Goal: Task Accomplishment & Management: Complete application form

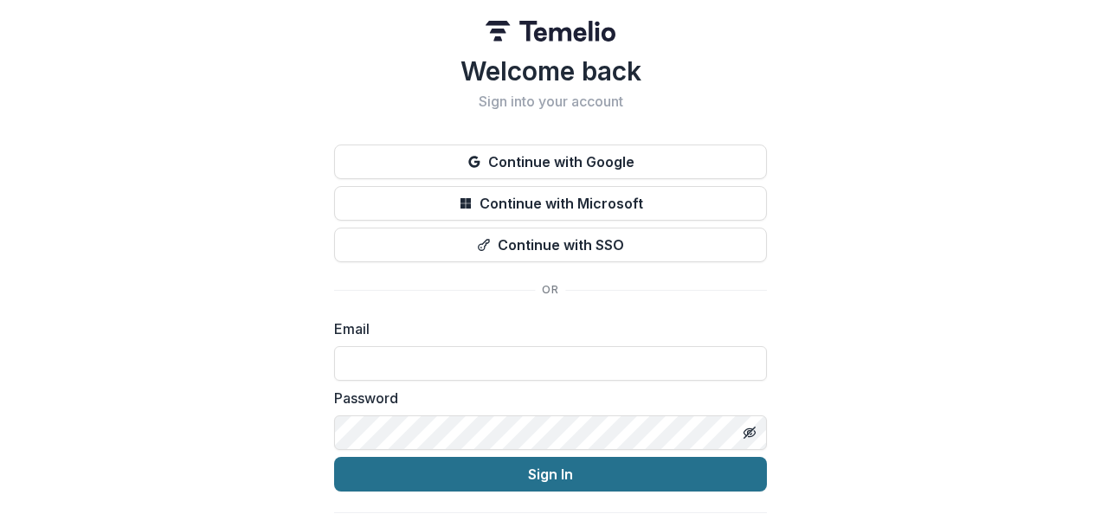
type input "**********"
click at [428, 483] on button "Sign In" at bounding box center [550, 474] width 433 height 35
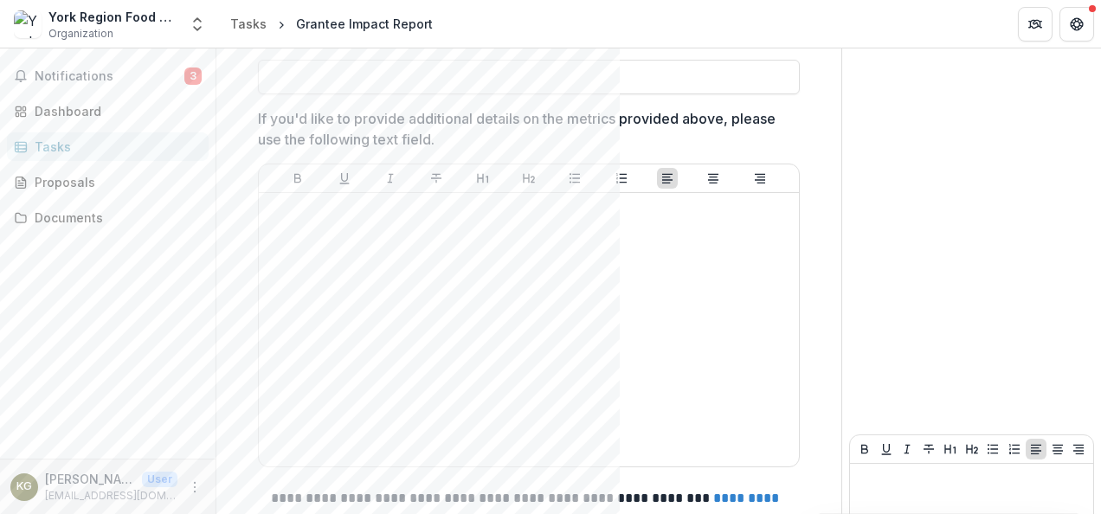
scroll to position [2012, 0]
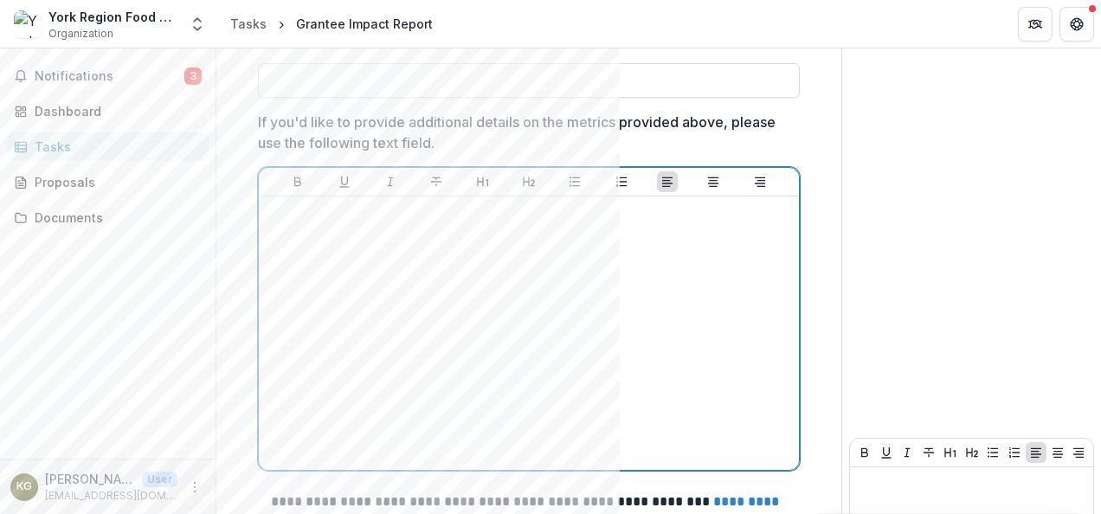
click at [328, 345] on div at bounding box center [529, 333] width 526 height 260
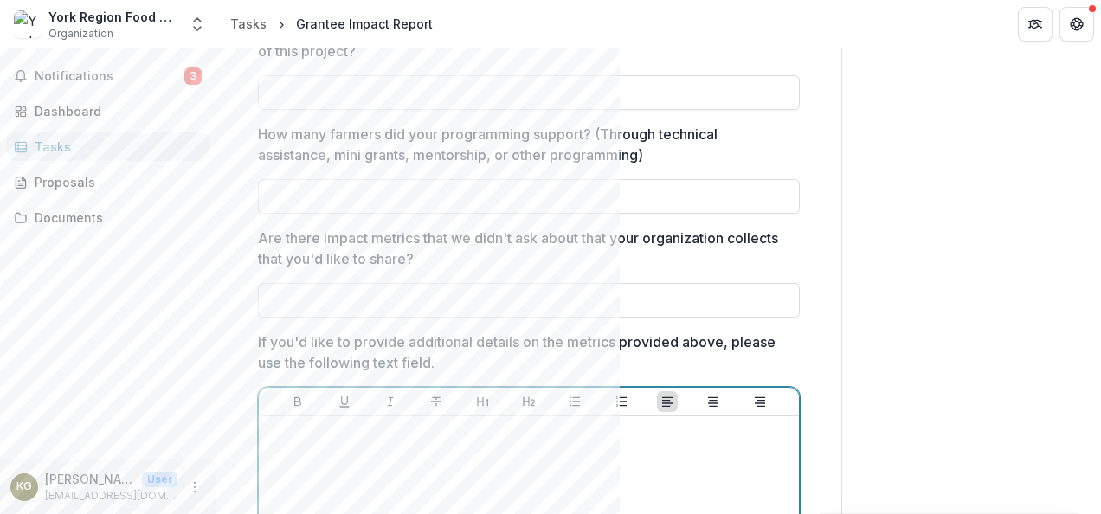
scroll to position [1768, 0]
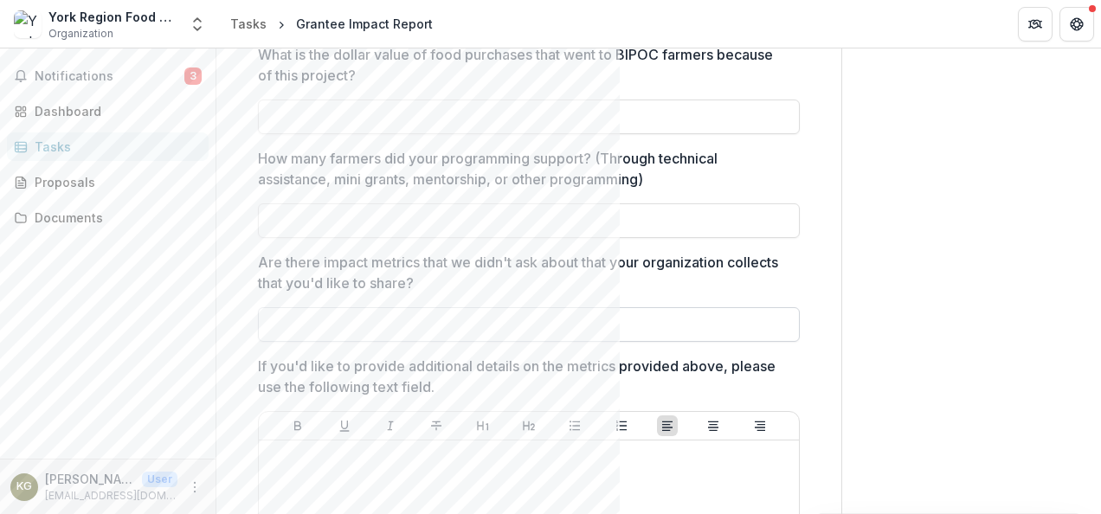
click at [325, 320] on input "Are there impact metrics that we didn't ask about that your organization collec…" at bounding box center [529, 324] width 542 height 35
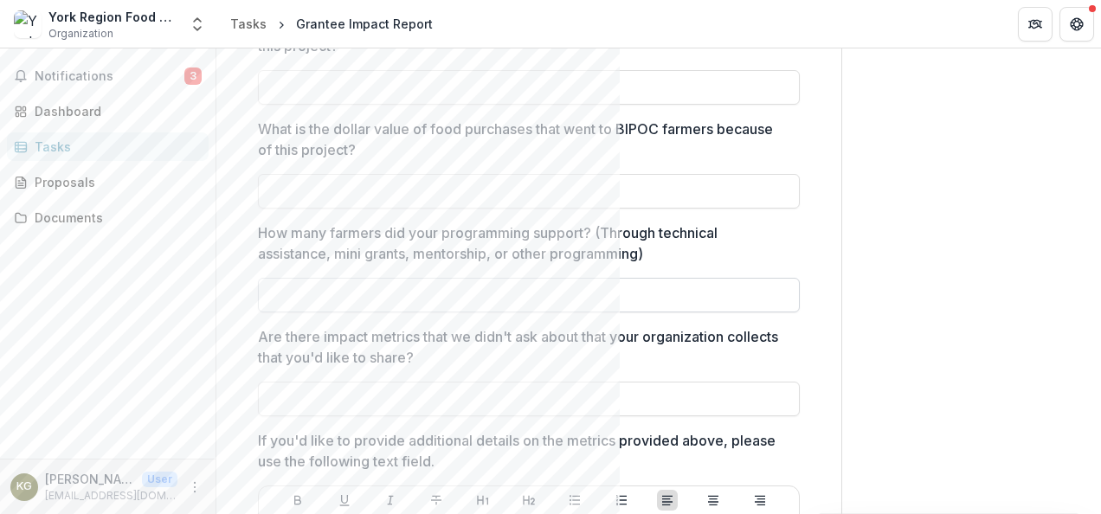
click at [335, 289] on input "How many farmers did your programming support? (Through technical assistance, m…" at bounding box center [529, 295] width 542 height 35
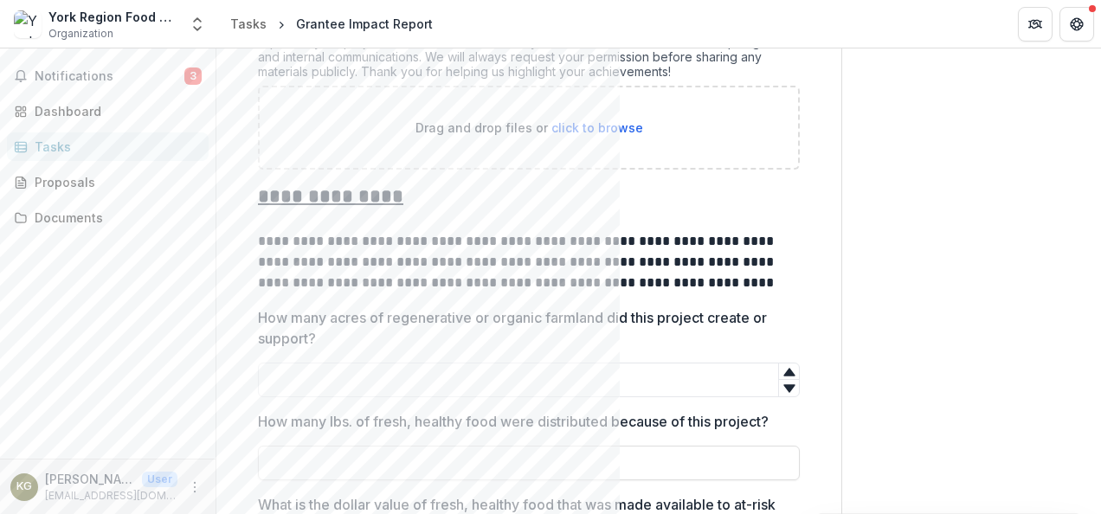
scroll to position [719, 0]
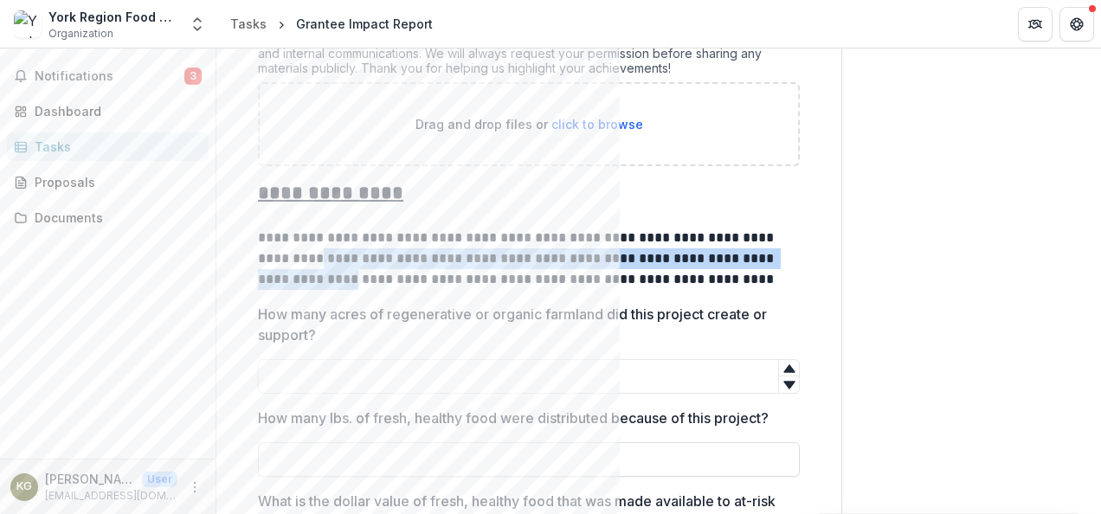
drag, startPoint x: 322, startPoint y: 244, endPoint x: 325, endPoint y: 284, distance: 40.0
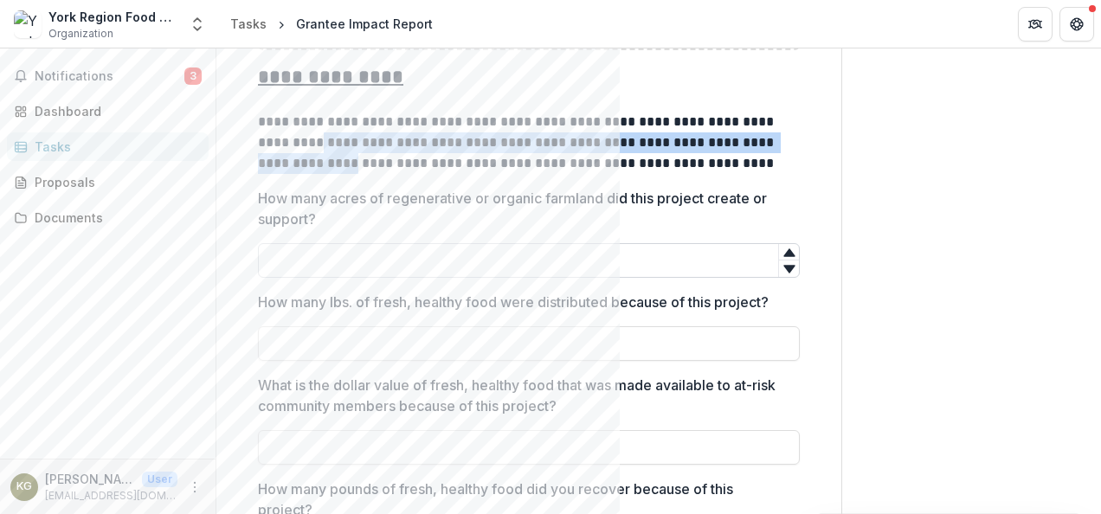
click at [448, 270] on input "How many acres of regenerative or organic farmland did this project create or s…" at bounding box center [529, 260] width 542 height 35
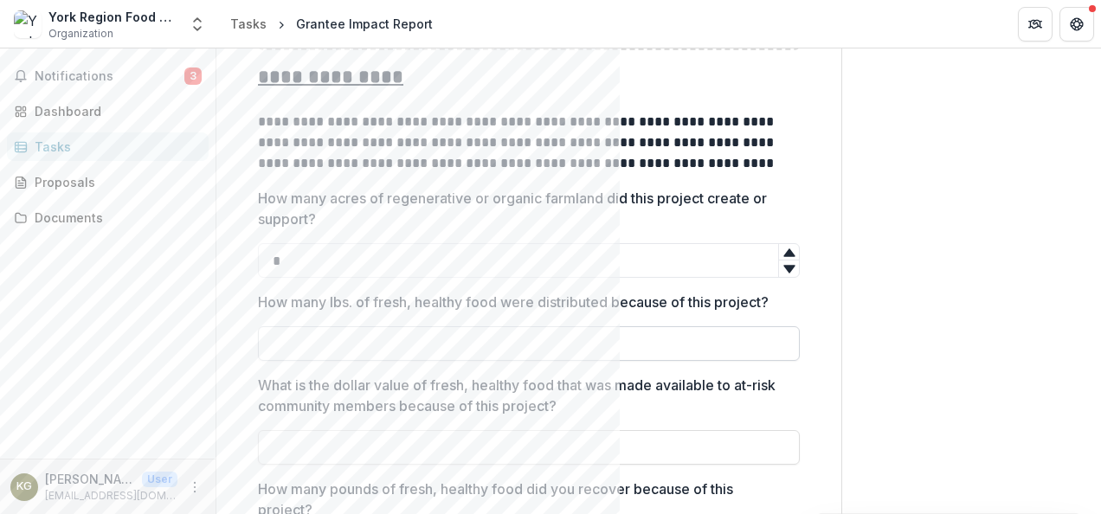
type input "*"
click at [560, 331] on input "How many lbs. of fresh, healthy food were distributed because of this project?" at bounding box center [529, 343] width 542 height 35
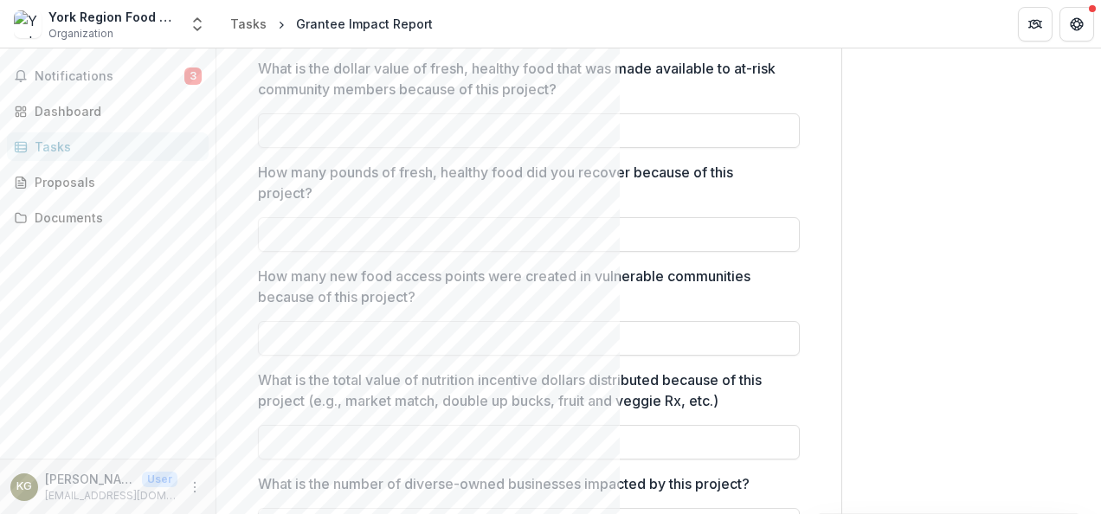
scroll to position [1172, 0]
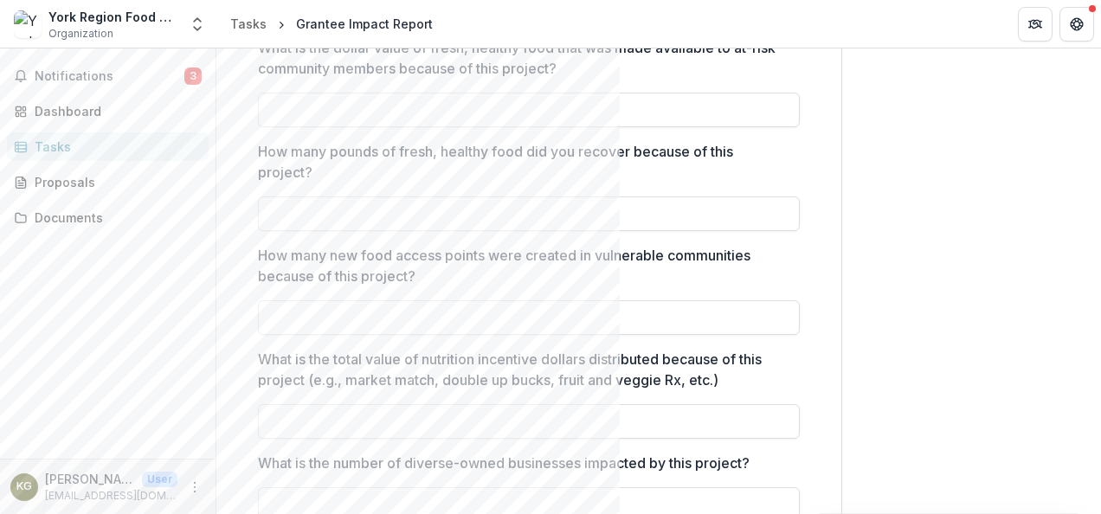
click at [425, 300] on input "How many new food access points were created in vulnerable communities because …" at bounding box center [529, 317] width 542 height 35
type input "*"
click at [415, 354] on p "What is the total value of nutrition incentive dollars distributed because of t…" at bounding box center [524, 370] width 532 height 42
click at [415, 404] on input "What is the total value of nutrition incentive dollars distributed because of t…" at bounding box center [529, 421] width 542 height 35
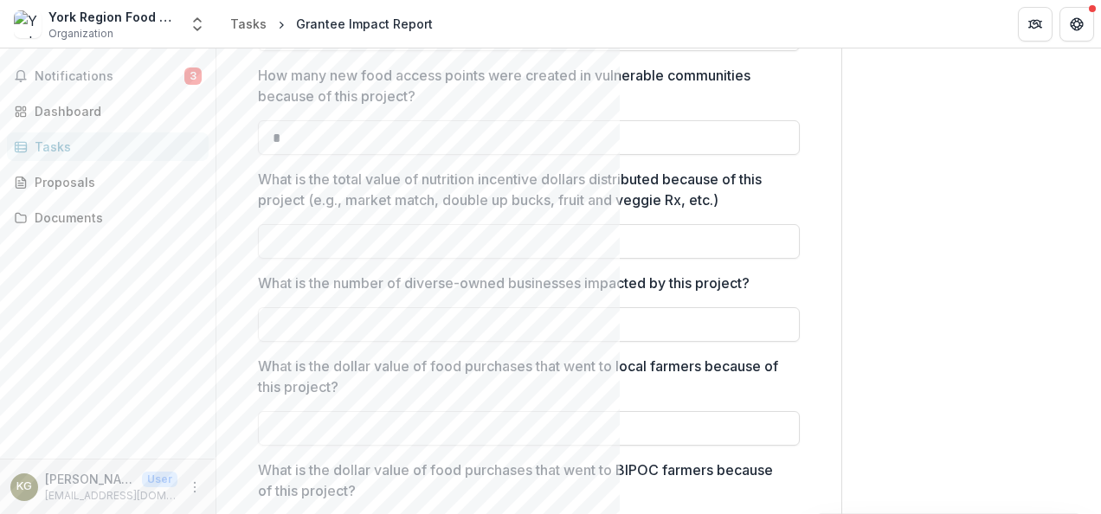
scroll to position [1356, 0]
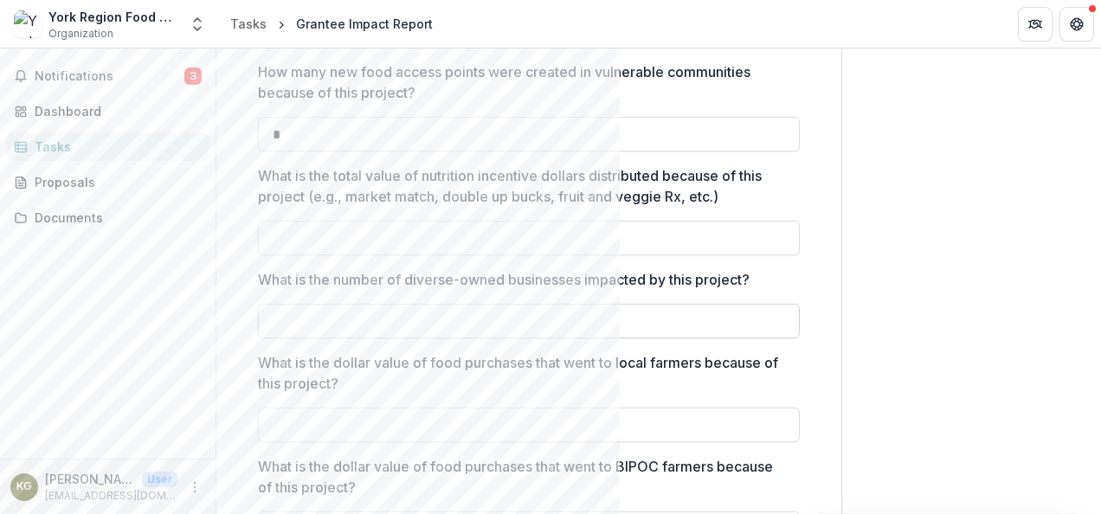
click at [402, 312] on input "What is the number of diverse-owned businesses impacted by this project?" at bounding box center [529, 321] width 542 height 35
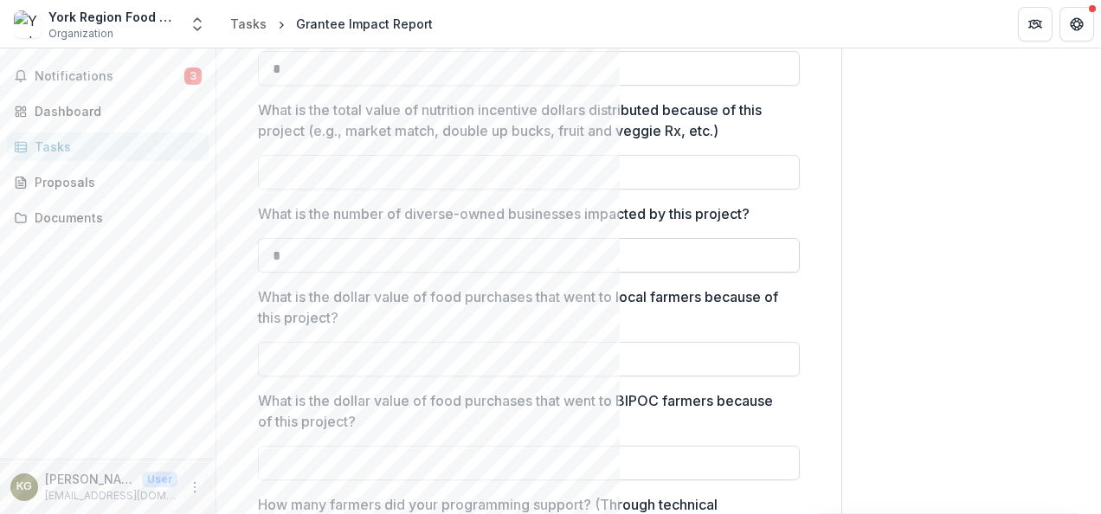
scroll to position [1425, 0]
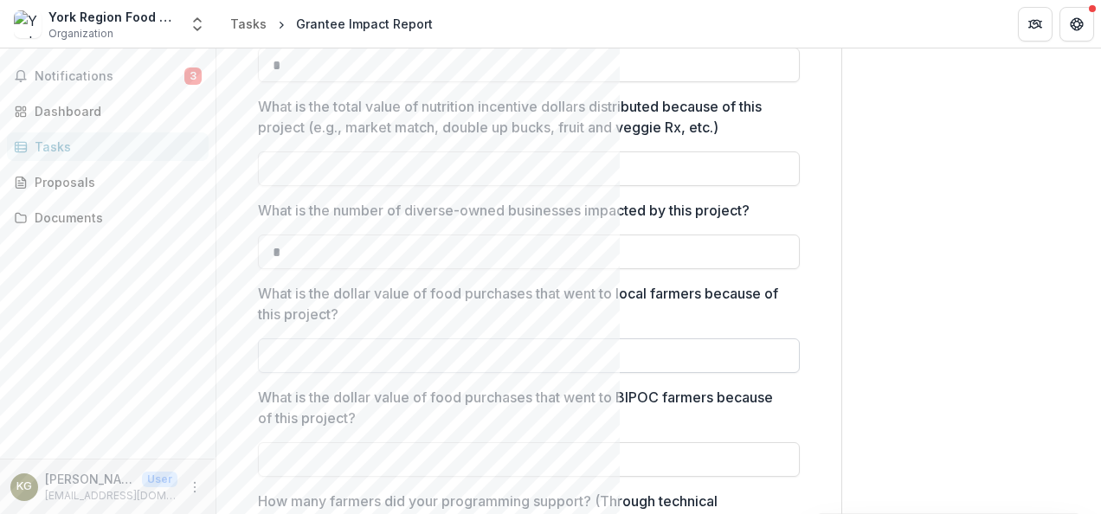
type input "*"
click at [402, 338] on input "What is the dollar value of food purchases that went to local farmers because o…" at bounding box center [529, 355] width 542 height 35
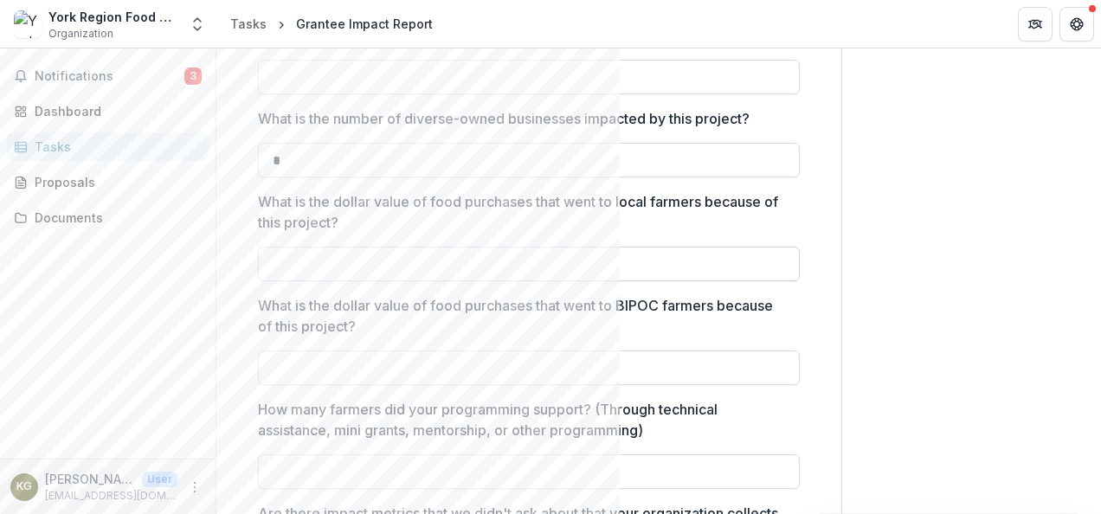
scroll to position [1520, 0]
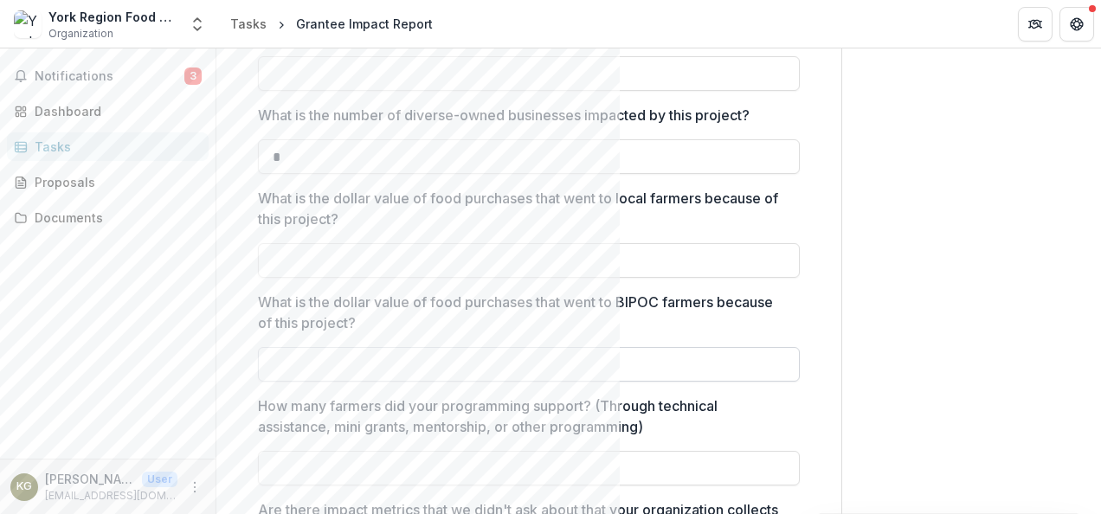
click at [402, 347] on input "What is the dollar value of food purchases that went to BIPOC farmers because o…" at bounding box center [529, 364] width 542 height 35
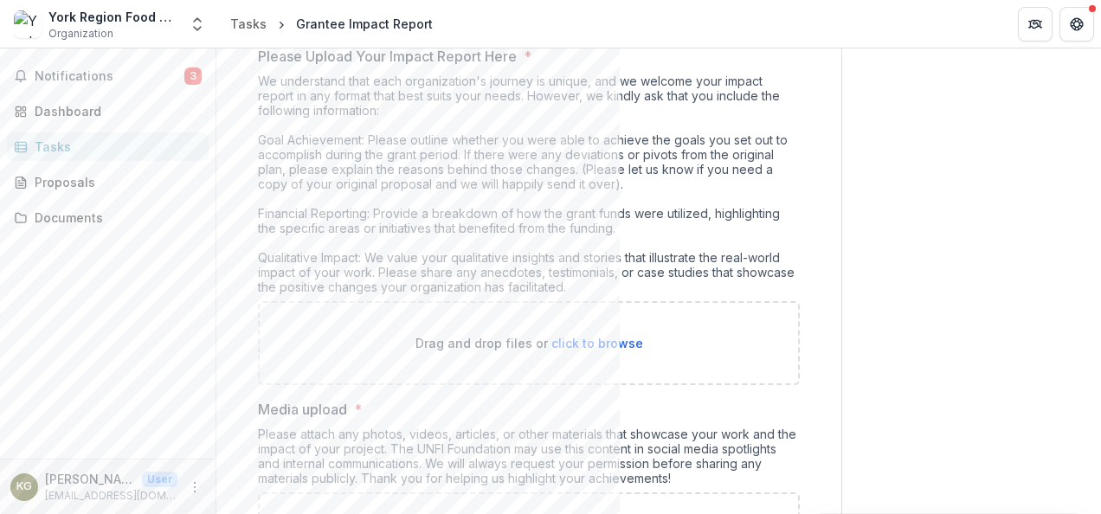
scroll to position [303, 0]
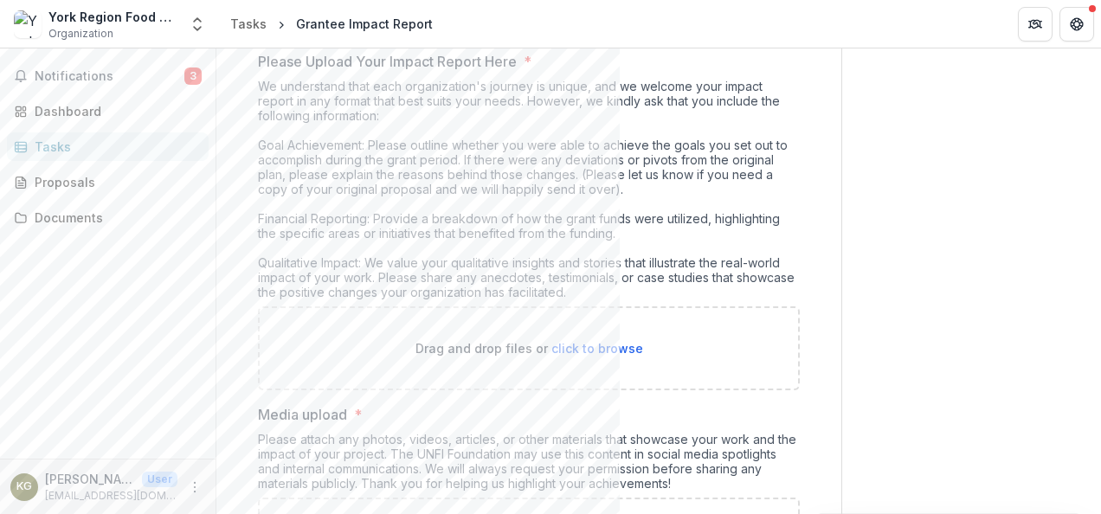
type input "*"
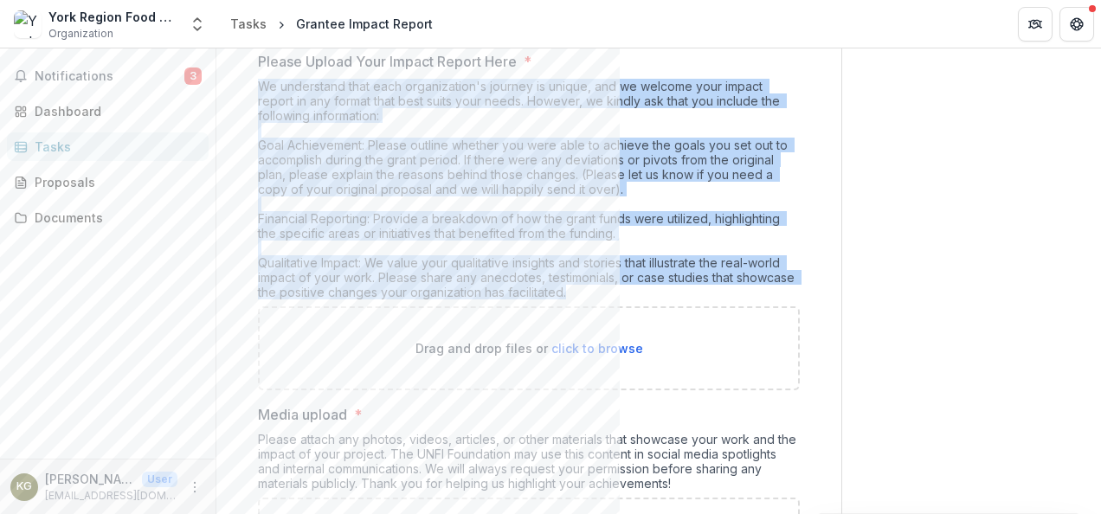
drag, startPoint x: 648, startPoint y: 290, endPoint x: 248, endPoint y: 83, distance: 450.3
copy div "We understand that each organization's journey is unique, and we welcome your i…"
click at [333, 159] on div "We understand that each organization's journey is unique, and we welcome your i…" at bounding box center [529, 193] width 542 height 228
